Goal: Task Accomplishment & Management: Use online tool/utility

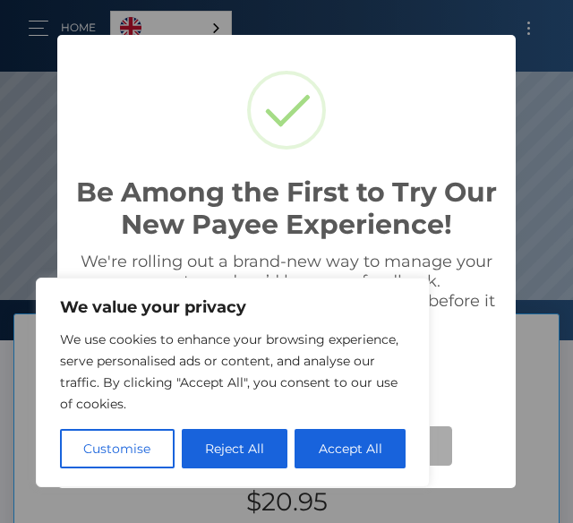
scroll to position [340, 573]
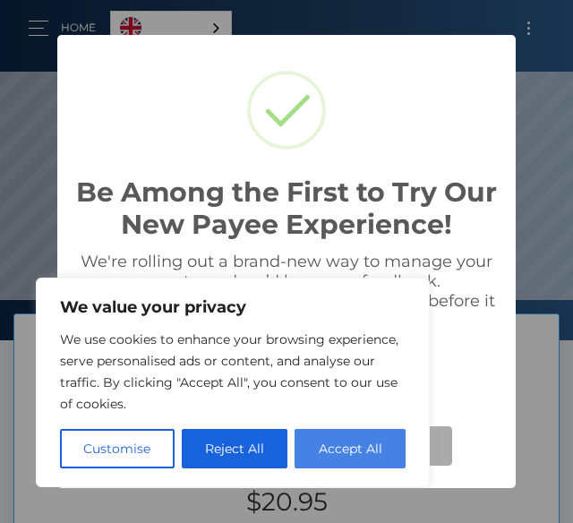
click at [322, 448] on button "Accept All" at bounding box center [350, 448] width 111 height 39
checkbox input "true"
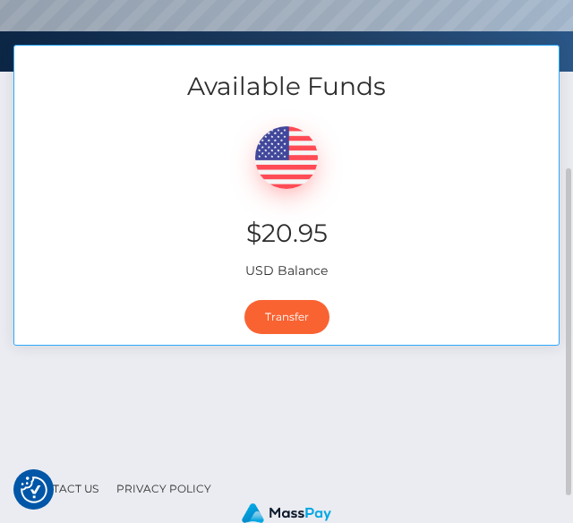
scroll to position [312, 0]
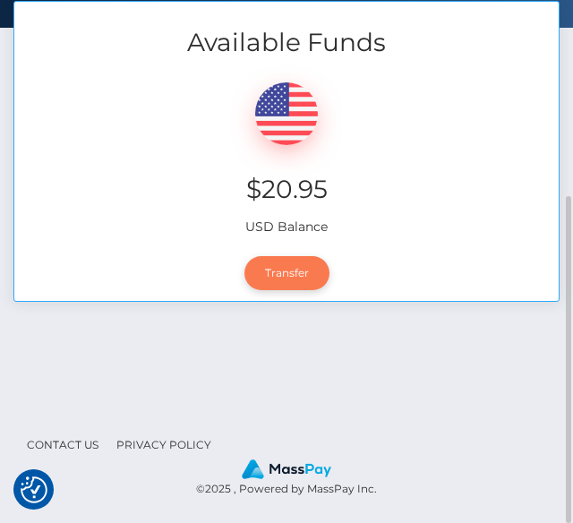
click at [279, 272] on link "Transfer" at bounding box center [286, 273] width 85 height 34
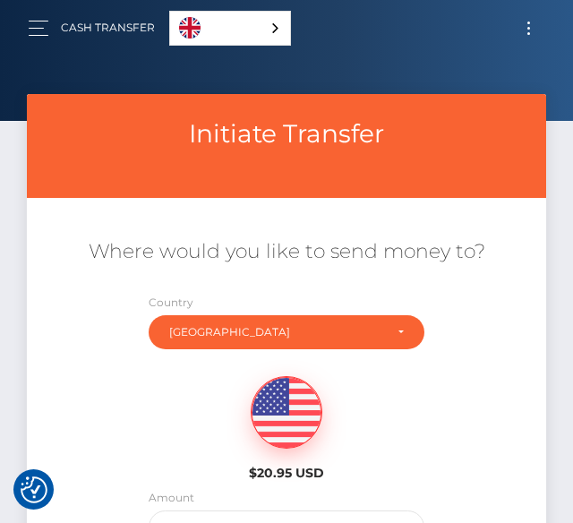
scroll to position [179, 0]
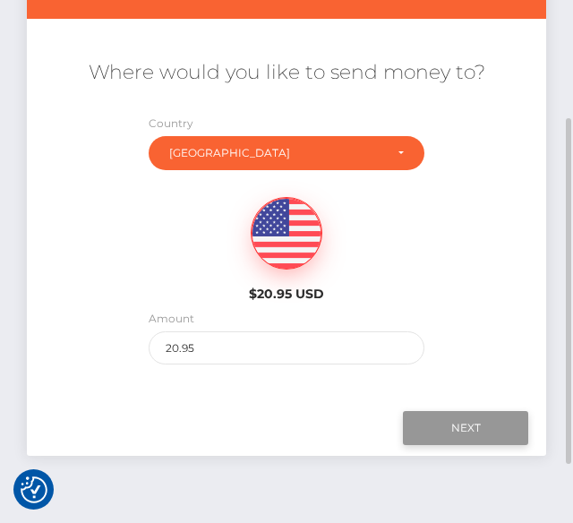
click at [466, 423] on input "Next" at bounding box center [465, 428] width 125 height 34
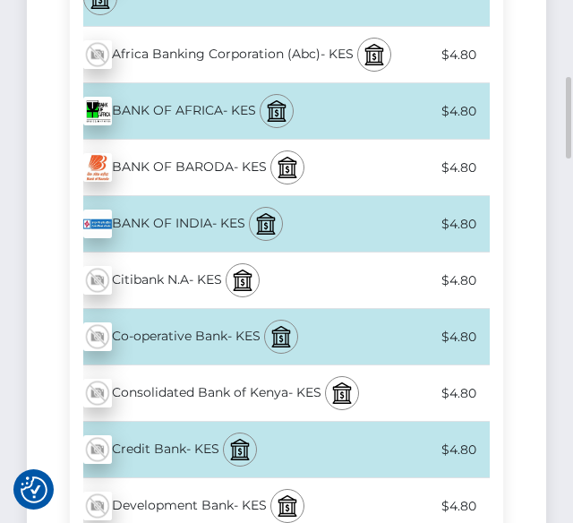
scroll to position [0, 0]
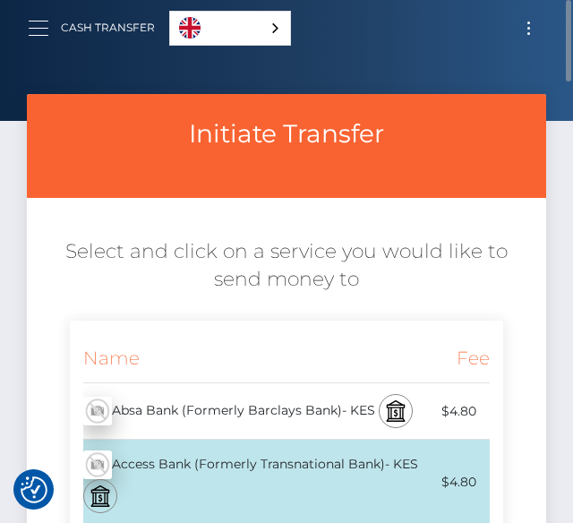
click at [37, 21] on button "button" at bounding box center [44, 28] width 33 height 24
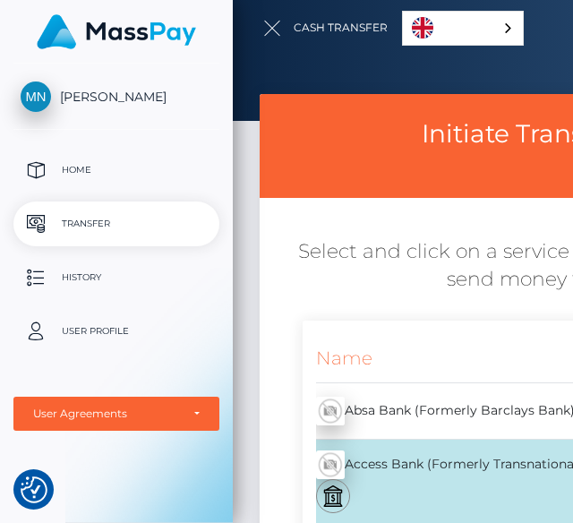
click at [315, 278] on div at bounding box center [519, 261] width 573 height 523
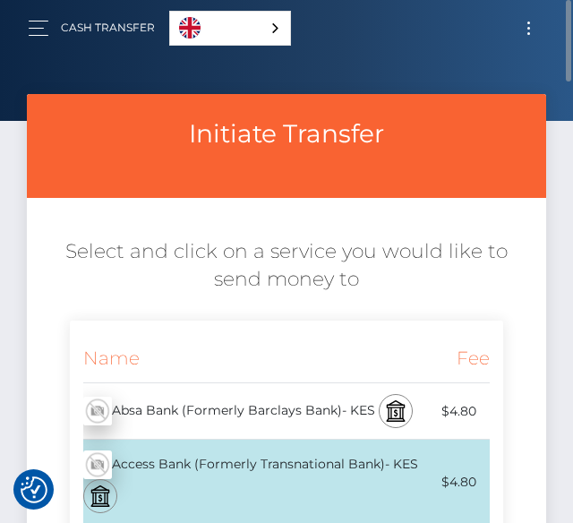
click at [528, 30] on button "Toggle navigation" at bounding box center [528, 28] width 33 height 24
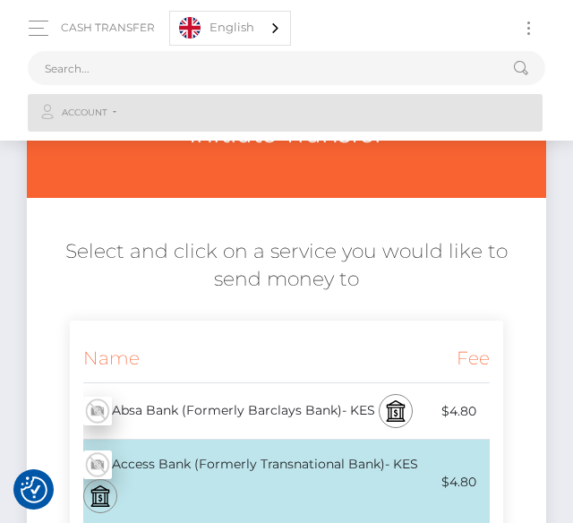
click at [111, 114] on link "Account" at bounding box center [285, 113] width 515 height 38
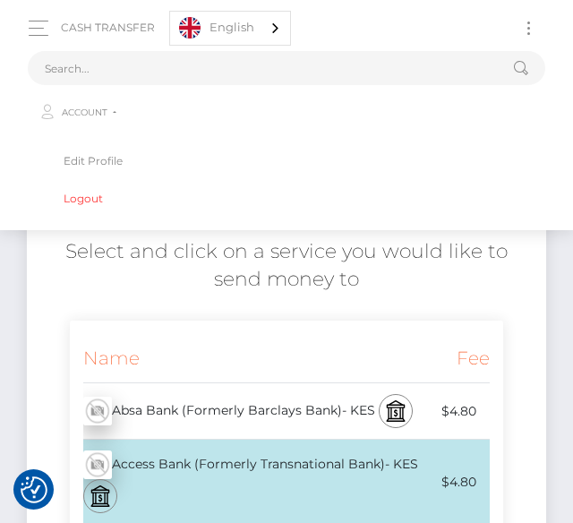
click at [139, 285] on h5 "Select and click on a service you would like to send money to" at bounding box center [286, 266] width 492 height 56
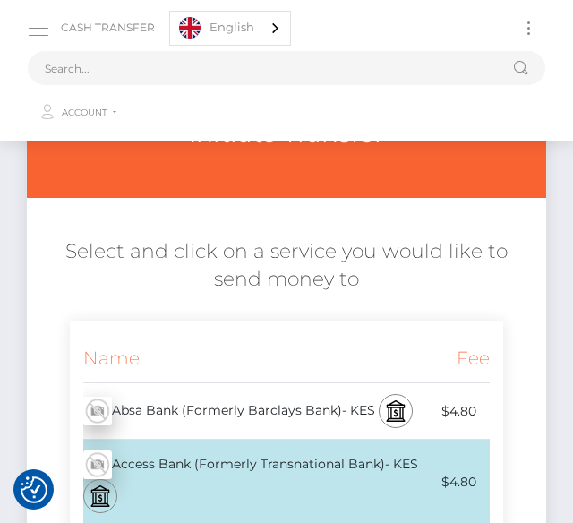
click at [38, 24] on button "button" at bounding box center [44, 28] width 33 height 24
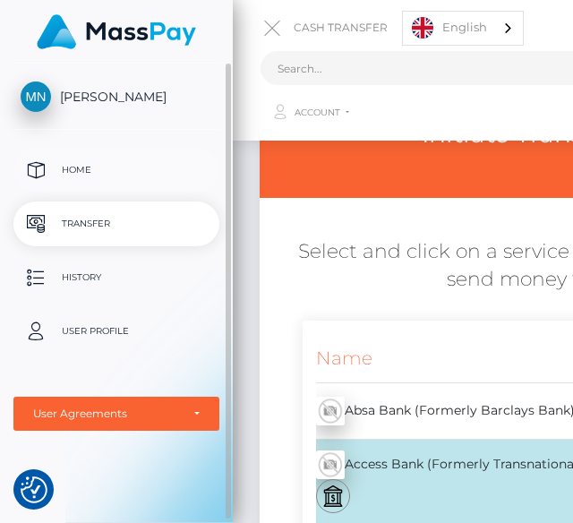
click at [77, 168] on p "Home" at bounding box center [117, 170] width 192 height 27
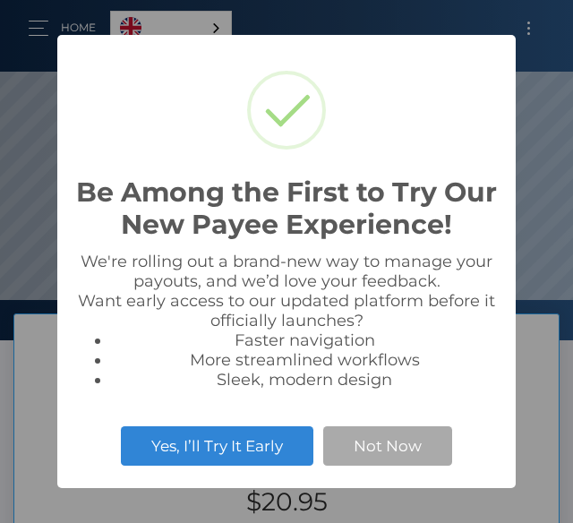
scroll to position [340, 573]
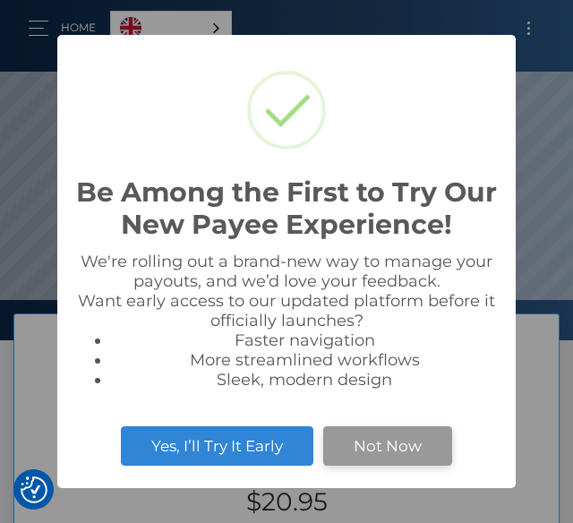
click at [375, 455] on button "Not Now" at bounding box center [387, 445] width 129 height 39
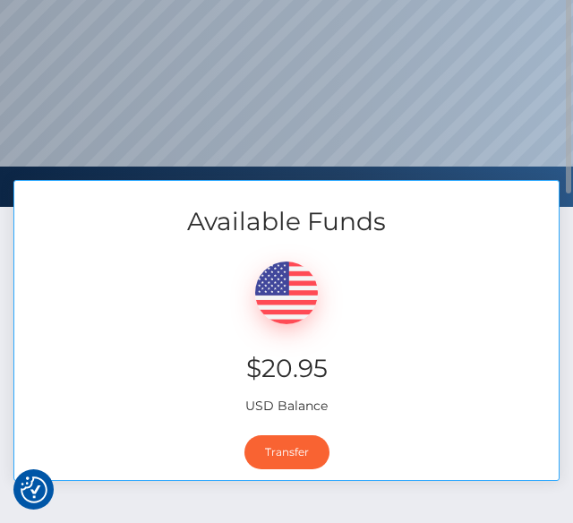
scroll to position [0, 0]
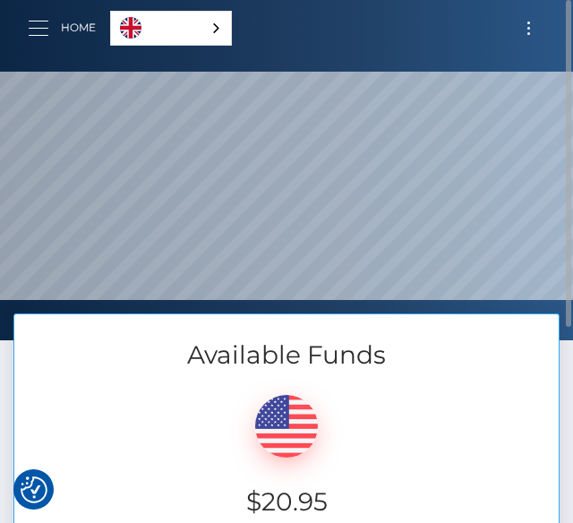
click at [42, 30] on button "button" at bounding box center [44, 28] width 33 height 24
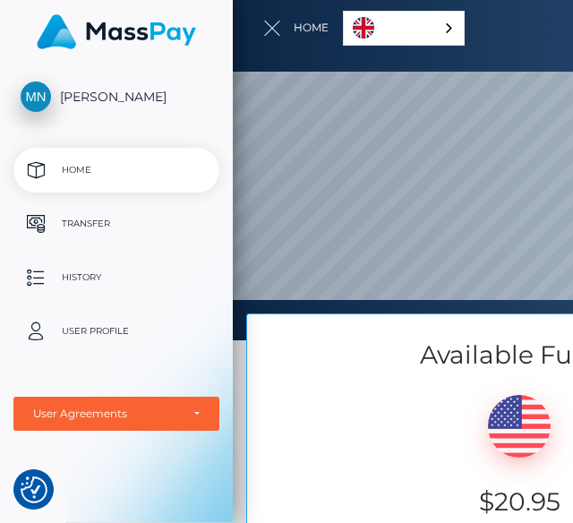
click at [108, 326] on p "User Profile" at bounding box center [117, 331] width 192 height 27
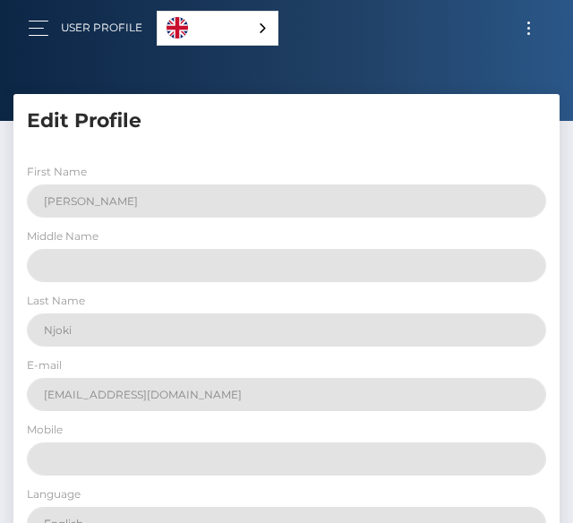
select select
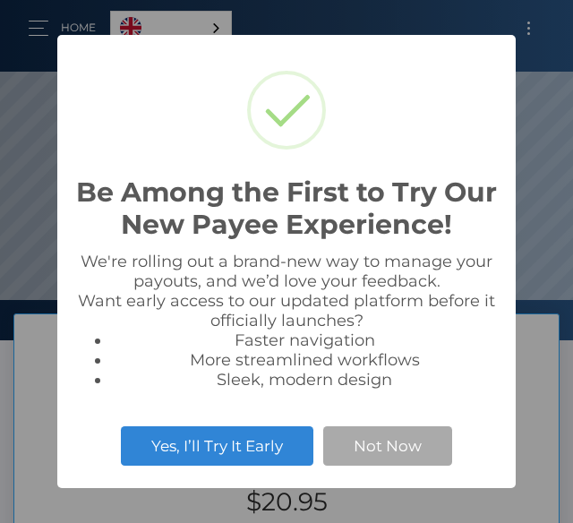
scroll to position [340, 573]
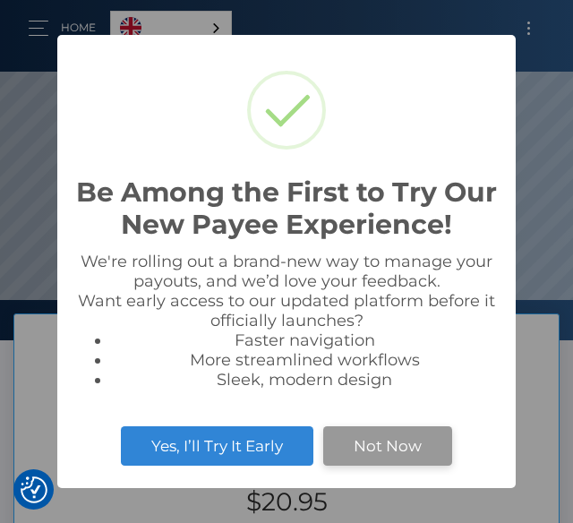
click at [415, 457] on button "Not Now" at bounding box center [387, 445] width 129 height 39
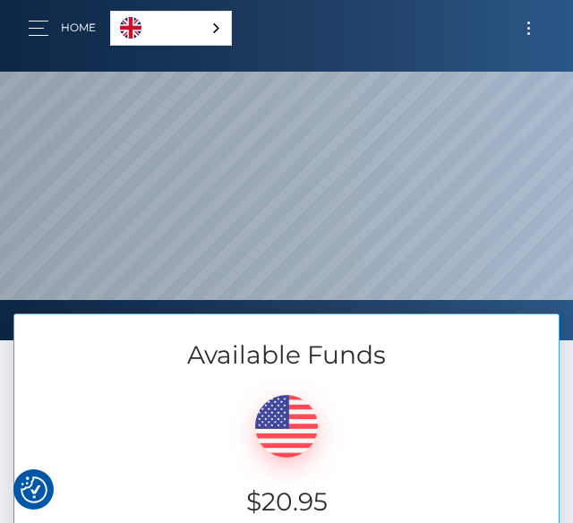
scroll to position [179, 0]
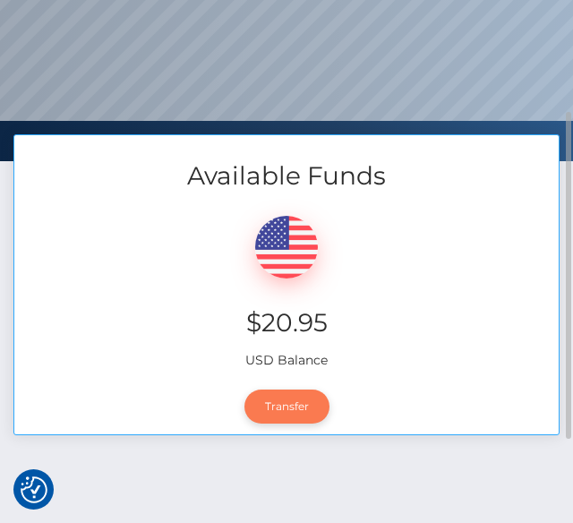
click at [300, 409] on link "Transfer" at bounding box center [286, 406] width 85 height 34
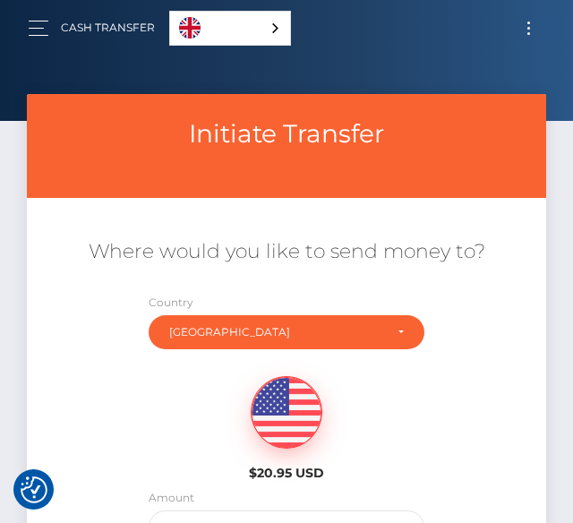
scroll to position [266, 0]
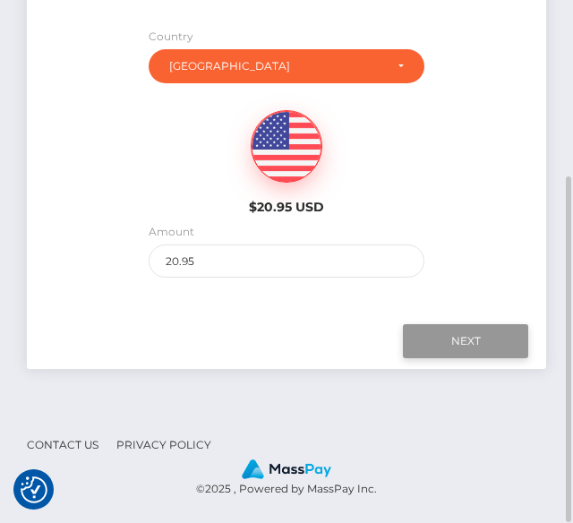
click at [457, 343] on input "Next" at bounding box center [465, 341] width 125 height 34
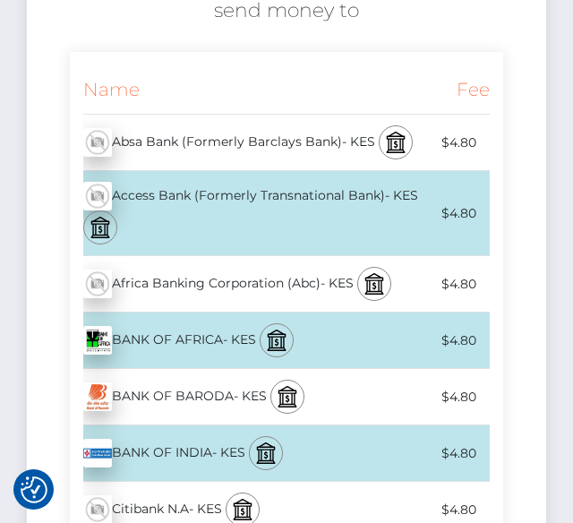
scroll to position [0, 0]
